Goal: Find specific page/section

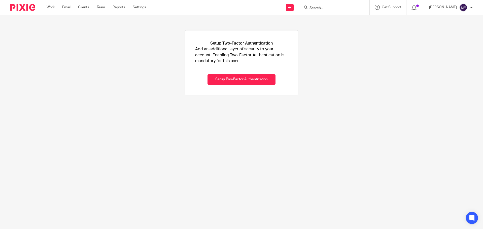
click at [318, 10] on input "Search" at bounding box center [331, 8] width 45 height 5
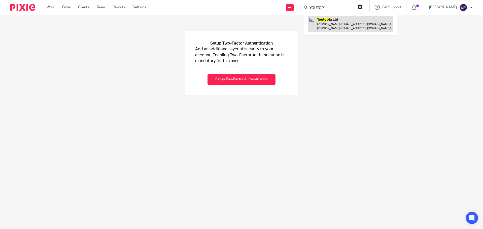
type input "YOUTOP"
click at [341, 22] on link at bounding box center [350, 24] width 85 height 16
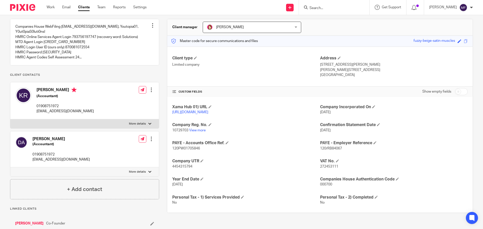
scroll to position [50, 0]
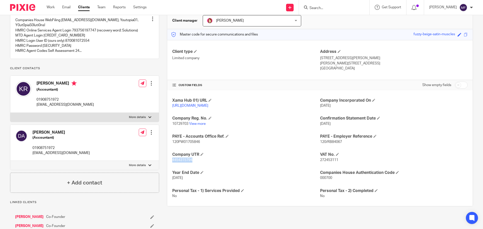
drag, startPoint x: 170, startPoint y: 165, endPoint x: 192, endPoint y: 166, distance: 22.2
click at [192, 166] on div "Xama Hub 01) URL [URL][DOMAIN_NAME] Company Incorporated On [DATE] Company Reg.…" at bounding box center [319, 148] width 305 height 116
copy span "4454315794"
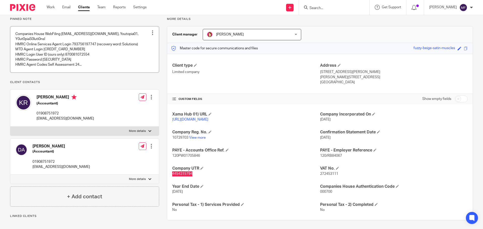
scroll to position [0, 0]
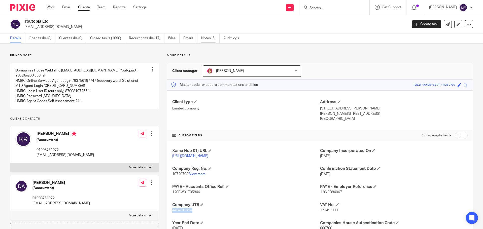
click at [208, 38] on link "Notes (5)" at bounding box center [210, 38] width 18 height 10
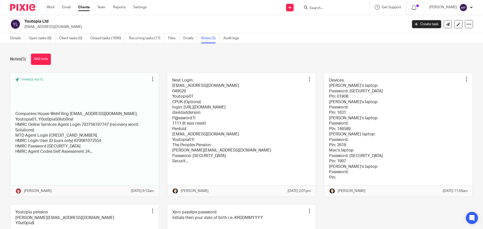
click at [82, 124] on link at bounding box center [84, 135] width 149 height 124
